Goal: Task Accomplishment & Management: Manage account settings

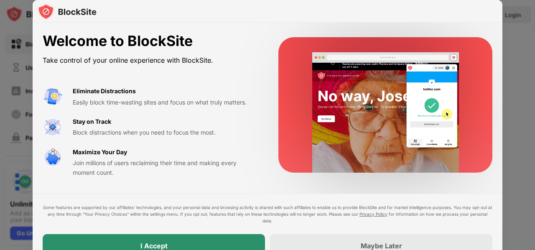
click at [192, 243] on div "I Accept" at bounding box center [154, 245] width 222 height 23
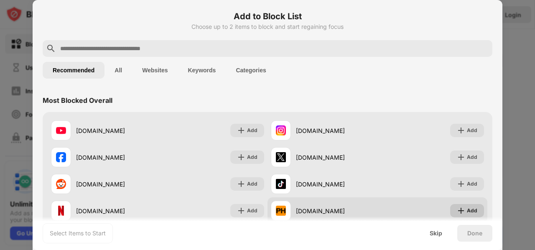
click at [467, 209] on div "Add" at bounding box center [472, 210] width 10 height 8
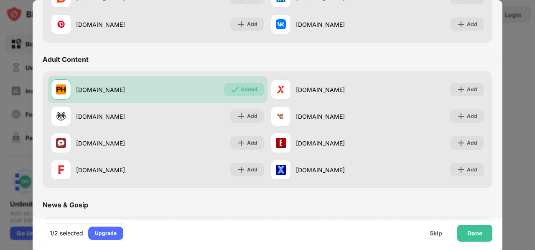
scroll to position [333, 0]
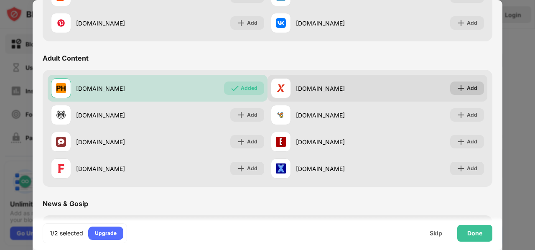
click at [459, 86] on div "Add" at bounding box center [467, 87] width 34 height 13
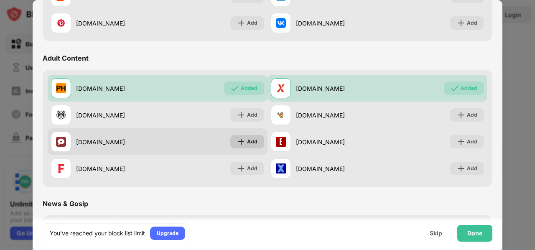
click at [247, 142] on div "Add" at bounding box center [252, 141] width 10 height 8
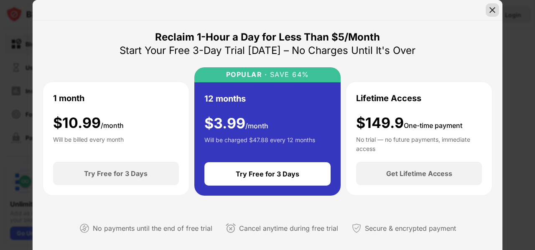
click at [495, 13] on img at bounding box center [492, 10] width 8 height 8
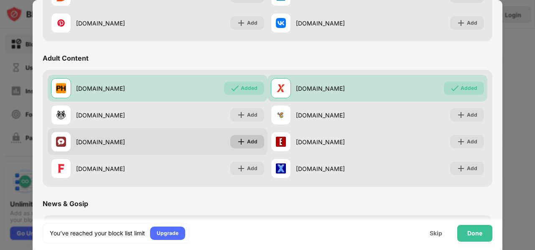
click at [247, 140] on div "Add" at bounding box center [252, 141] width 10 height 8
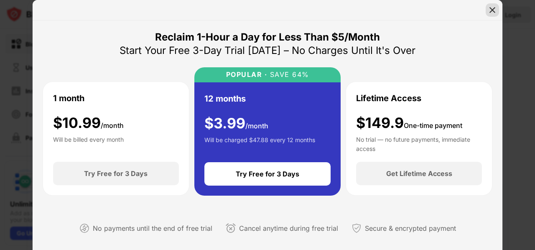
click at [490, 12] on img at bounding box center [492, 10] width 8 height 8
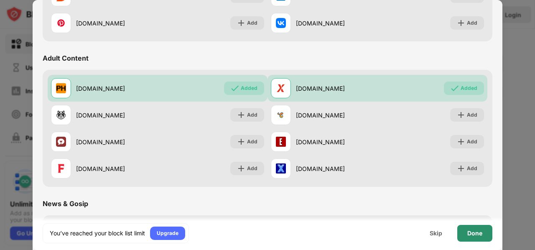
click at [472, 236] on div "Done" at bounding box center [474, 233] width 15 height 7
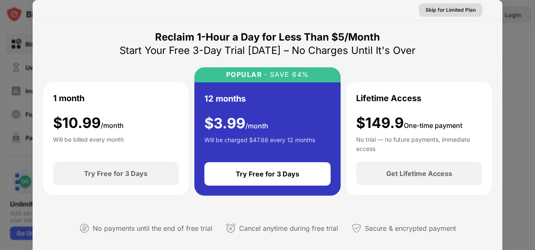
click at [436, 13] on div "Skip for Limited Plan" at bounding box center [450, 10] width 50 height 8
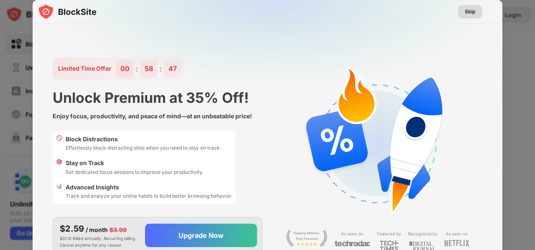
click at [467, 13] on div "Skip" at bounding box center [469, 12] width 11 height 8
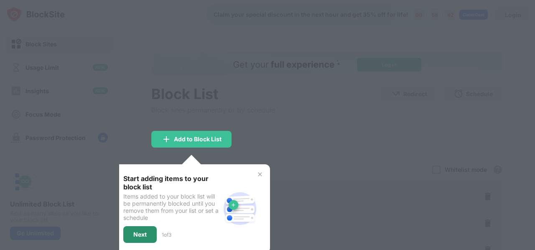
click at [132, 233] on div "Next" at bounding box center [139, 234] width 33 height 17
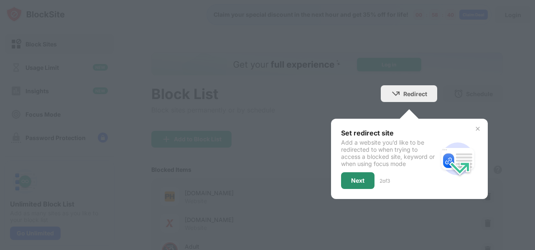
click at [352, 179] on div "Next" at bounding box center [357, 180] width 13 height 7
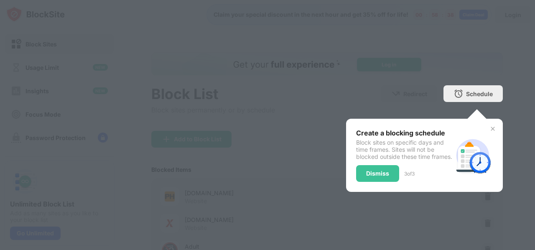
click at [358, 180] on div "Dismiss" at bounding box center [377, 173] width 43 height 17
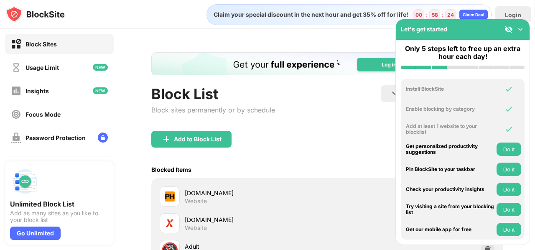
click at [507, 168] on button "Do it" at bounding box center [508, 168] width 25 height 13
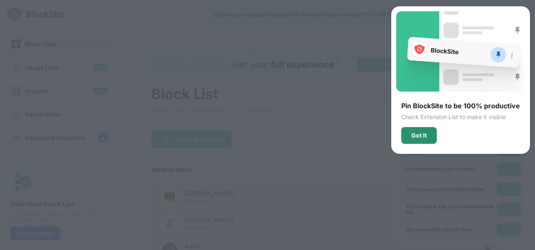
click at [426, 137] on div "Got It" at bounding box center [418, 135] width 15 height 7
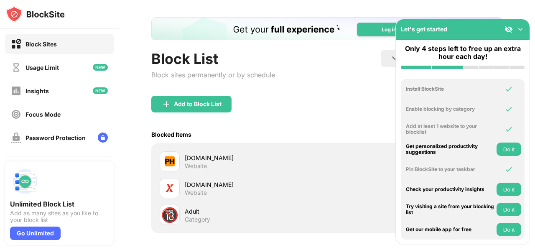
scroll to position [34, 0]
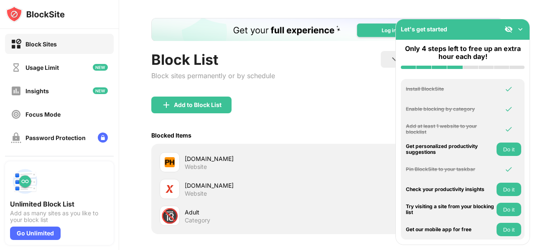
click at [507, 150] on button "Do it" at bounding box center [508, 148] width 25 height 13
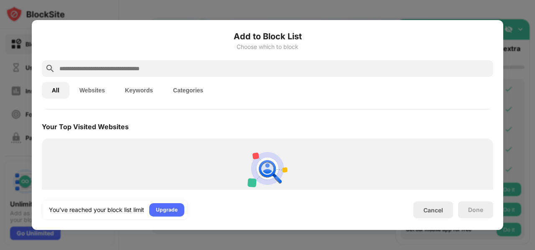
scroll to position [291, 0]
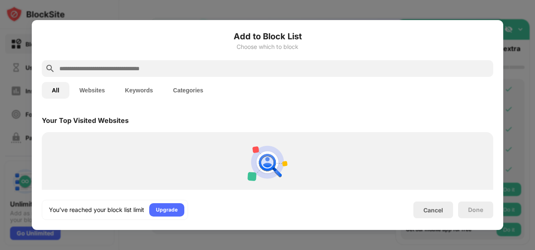
click at [151, 145] on div "Personalized Blocking Suggestions Let us see which sites you visit so we can pe…" at bounding box center [267, 186] width 441 height 99
click at [176, 69] on input "text" at bounding box center [273, 68] width 431 height 10
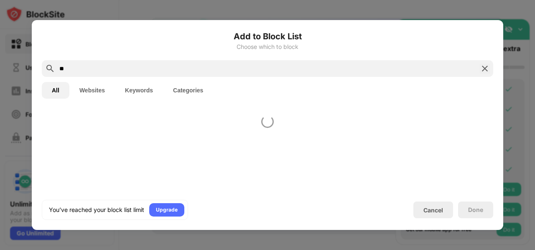
type input "*"
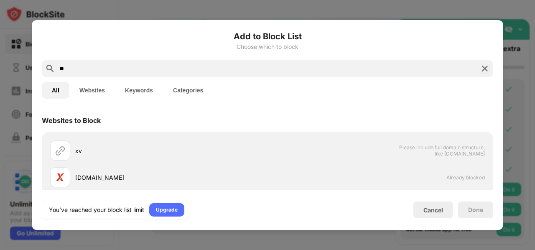
type input "*"
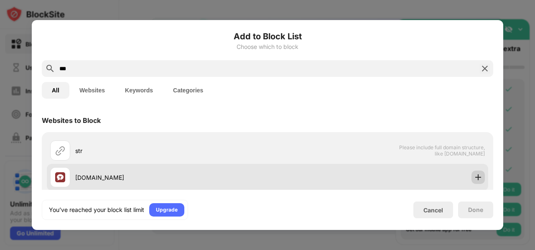
type input "***"
click at [474, 180] on img at bounding box center [478, 177] width 8 height 8
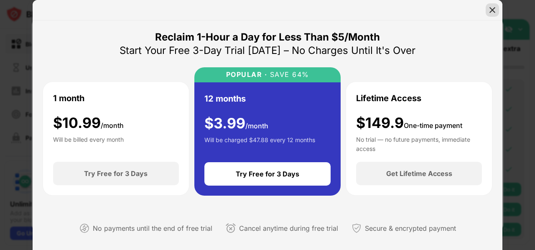
click at [495, 10] on img at bounding box center [492, 10] width 8 height 8
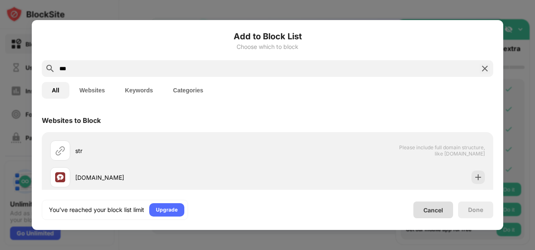
click at [431, 213] on div "Cancel" at bounding box center [433, 209] width 40 height 17
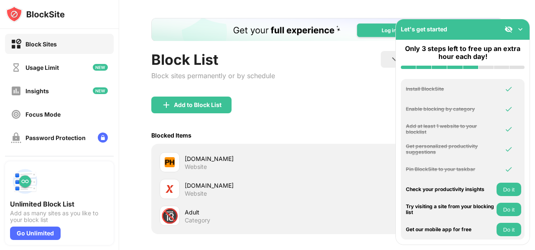
click at [507, 189] on button "Do it" at bounding box center [508, 189] width 25 height 13
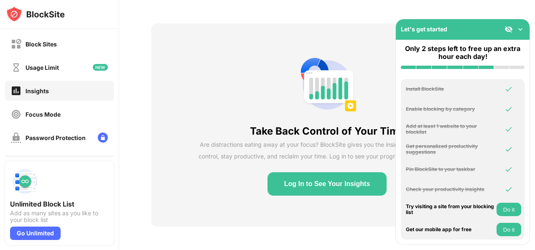
click at [510, 210] on button "Do it" at bounding box center [508, 209] width 25 height 13
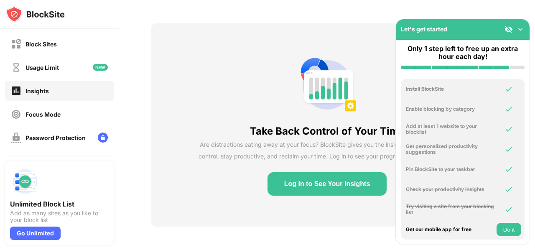
click at [506, 227] on button "Do it" at bounding box center [508, 229] width 25 height 13
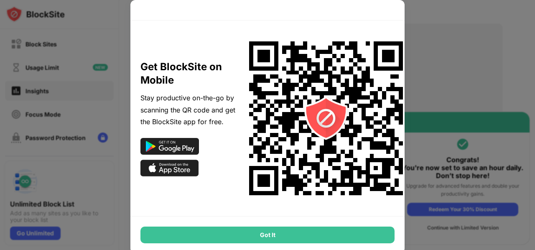
click at [179, 147] on img at bounding box center [169, 146] width 58 height 17
click at [281, 236] on div "Got It" at bounding box center [267, 234] width 254 height 17
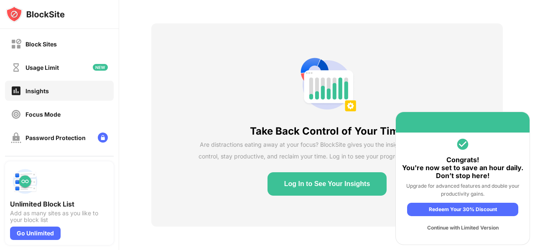
click at [467, 229] on div "Continue with Limited Version" at bounding box center [462, 227] width 111 height 13
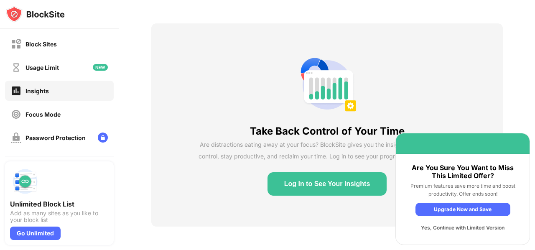
click at [464, 229] on div "Yes, Continue with Limited Version" at bounding box center [462, 227] width 95 height 13
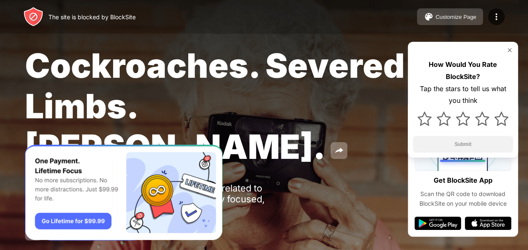
click at [454, 18] on div "Customize Page" at bounding box center [456, 17] width 41 height 6
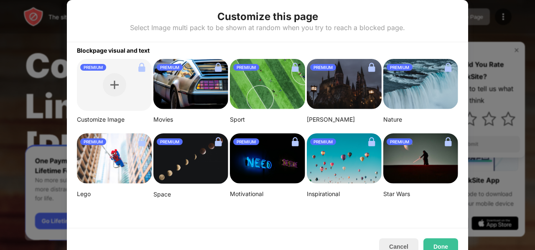
click at [272, 162] on img at bounding box center [267, 158] width 75 height 50
click at [439, 249] on button "Done" at bounding box center [440, 246] width 35 height 17
